Goal: Task Accomplishment & Management: Manage account settings

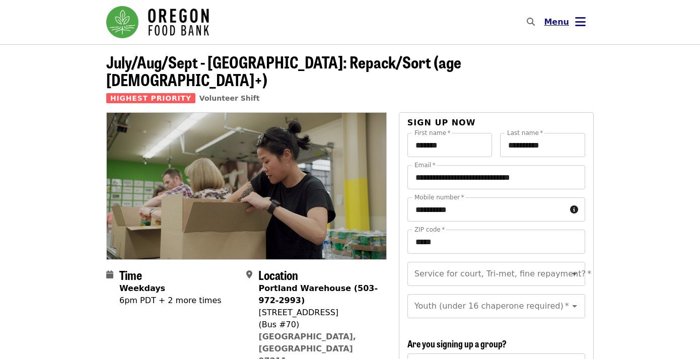
click at [577, 23] on icon "bars icon" at bounding box center [580, 22] width 11 height 15
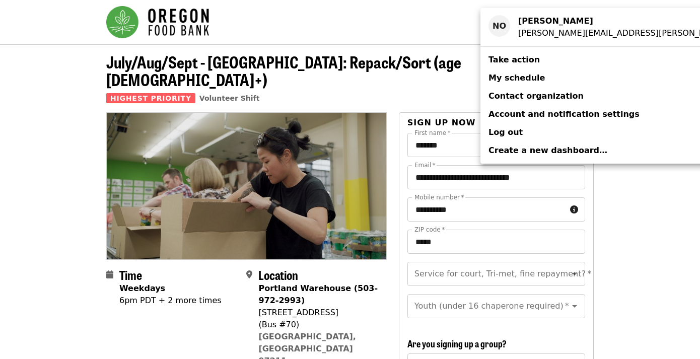
click at [545, 84] on link "My schedule" at bounding box center [640, 78] width 321 height 18
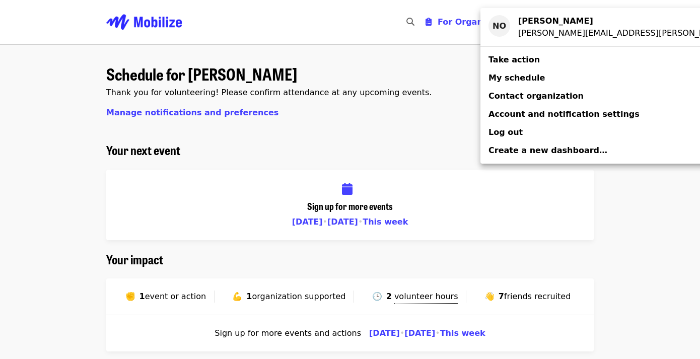
click at [365, 250] on div "Account menu" at bounding box center [350, 179] width 700 height 359
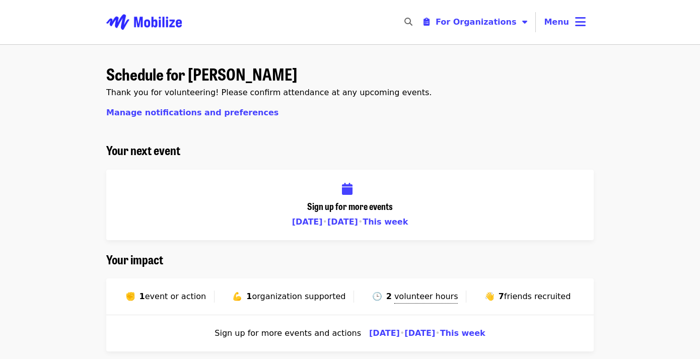
click at [181, 296] on span "event or action" at bounding box center [175, 297] width 61 height 10
click at [576, 28] on icon "bars icon" at bounding box center [580, 22] width 11 height 15
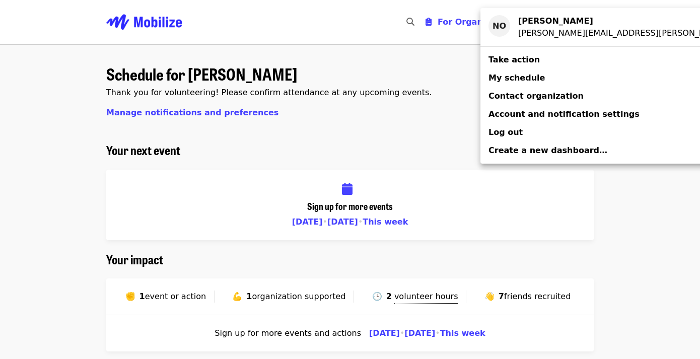
click at [328, 104] on div "Account menu" at bounding box center [350, 179] width 700 height 359
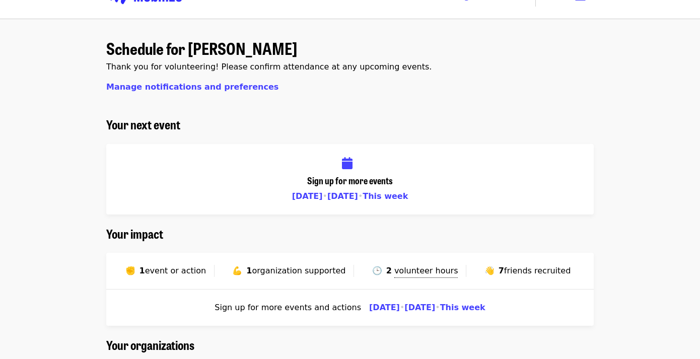
scroll to position [31, 0]
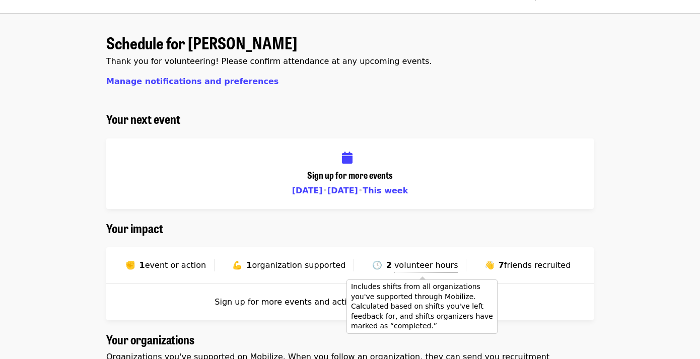
click at [408, 267] on span "volunteer hours" at bounding box center [426, 265] width 64 height 10
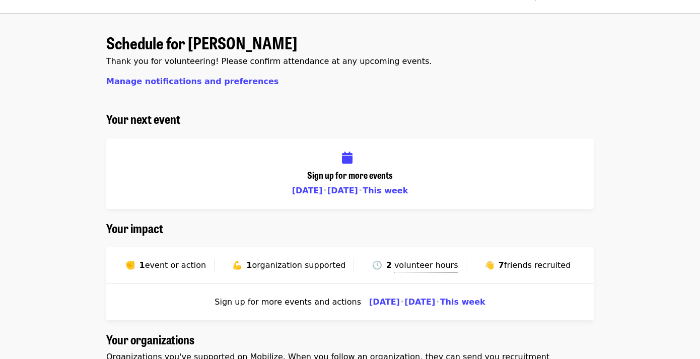
click at [517, 265] on span "friends recruited" at bounding box center [537, 265] width 67 height 10
click at [182, 266] on span "event or action" at bounding box center [175, 265] width 61 height 10
click at [286, 270] on div "💪 1 organization supported" at bounding box center [291, 265] width 126 height 12
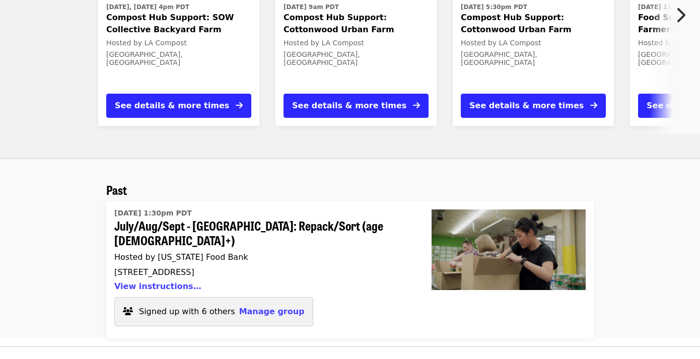
scroll to position [662, 0]
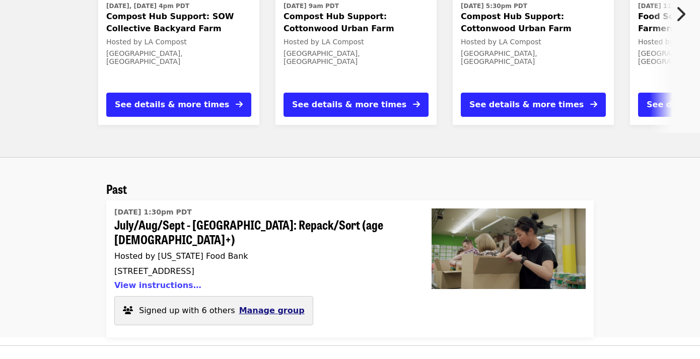
click at [274, 306] on span "Manage group" at bounding box center [271, 311] width 65 height 10
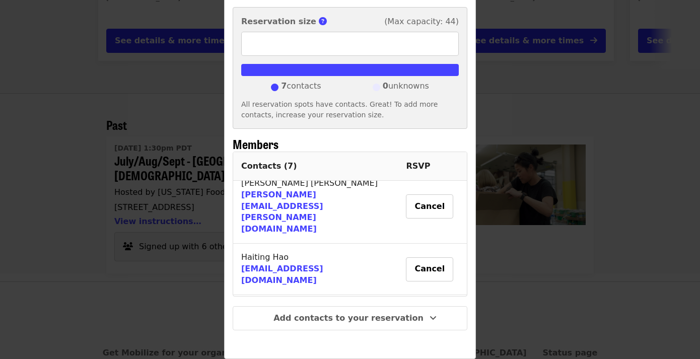
scroll to position [232, 0]
